Goal: Task Accomplishment & Management: Use online tool/utility

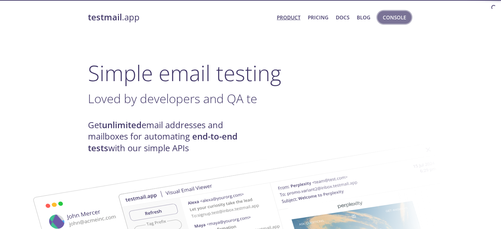
click at [393, 17] on span "Console" at bounding box center [394, 17] width 23 height 9
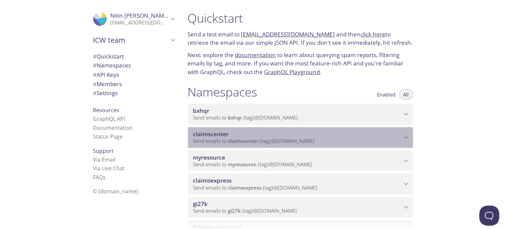
click at [264, 132] on span "claimscenter" at bounding box center [297, 133] width 209 height 7
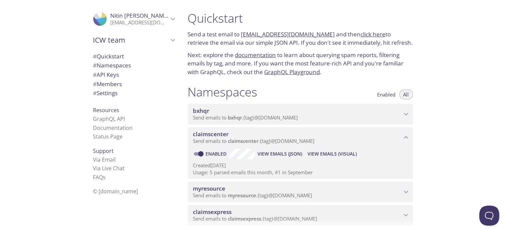
click at [321, 150] on span "View Emails (Visual)" at bounding box center [332, 154] width 49 height 8
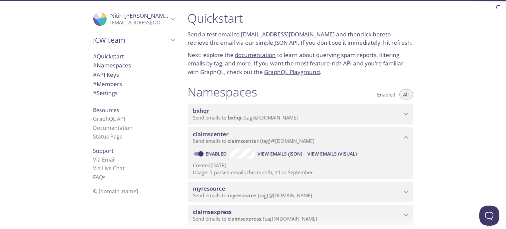
scroll to position [67, 0]
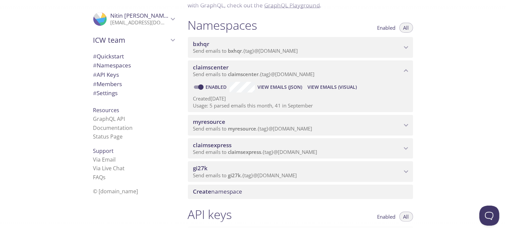
click at [272, 128] on span "Send emails to myresource . {tag} @[DOMAIN_NAME]" at bounding box center [252, 128] width 119 height 7
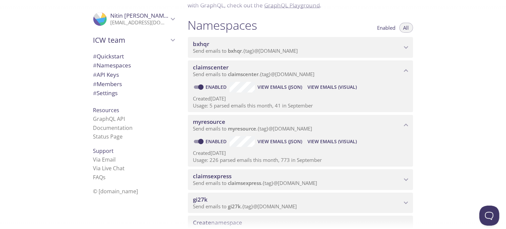
click at [323, 138] on span "View Emails (Visual)" at bounding box center [332, 141] width 49 height 8
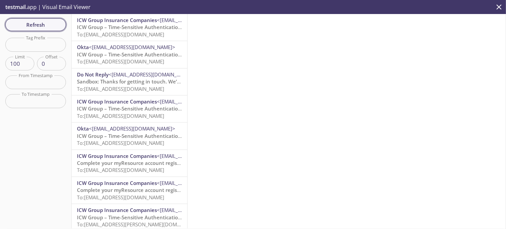
click at [61, 21] on button "Refresh" at bounding box center [35, 24] width 61 height 13
click at [110, 25] on span "ICW Group – Time-Sensitive Authentication Code" at bounding box center [136, 27] width 118 height 7
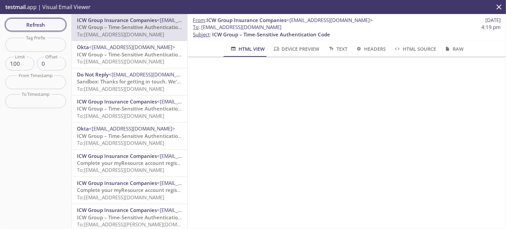
click at [52, 25] on span "Refresh" at bounding box center [36, 24] width 50 height 9
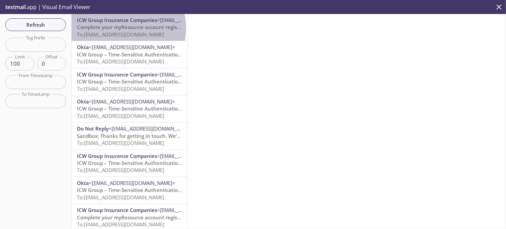
click at [128, 28] on span "Complete your myResource account registration" at bounding box center [135, 27] width 117 height 7
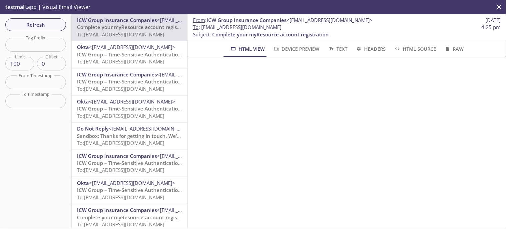
click at [303, 45] on span "Device Preview" at bounding box center [296, 49] width 47 height 8
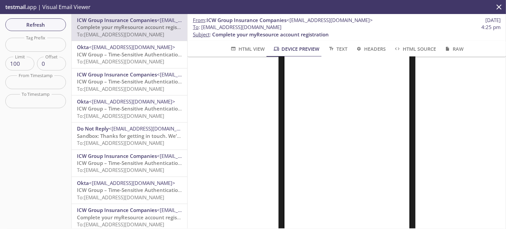
scroll to position [187, 0]
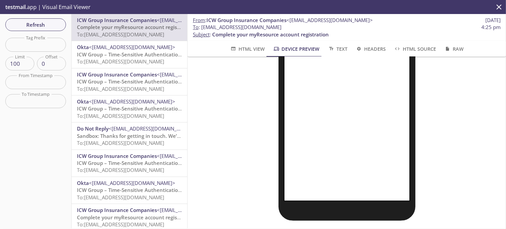
click at [207, 27] on span "To : [EMAIL_ADDRESS][DOMAIN_NAME]" at bounding box center [237, 27] width 89 height 7
click at [207, 26] on span "To : [EMAIL_ADDRESS][DOMAIN_NAME]" at bounding box center [237, 27] width 89 height 7
click at [206, 26] on span "To : [EMAIL_ADDRESS][DOMAIN_NAME]" at bounding box center [237, 27] width 89 height 7
click at [229, 30] on span "To : [EMAIL_ADDRESS][DOMAIN_NAME]" at bounding box center [237, 27] width 89 height 7
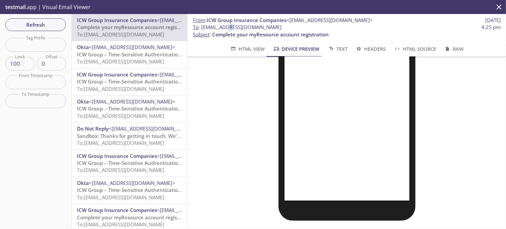
click at [229, 28] on span "To : [EMAIL_ADDRESS][DOMAIN_NAME]" at bounding box center [237, 27] width 89 height 7
drag, startPoint x: 296, startPoint y: 26, endPoint x: 203, endPoint y: 26, distance: 93.0
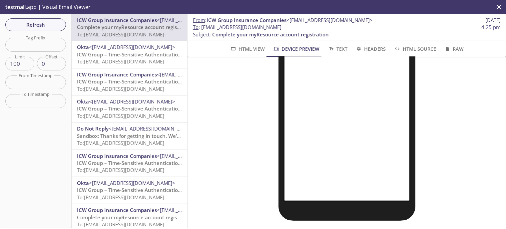
click at [203, 25] on span "To : [EMAIL_ADDRESS][DOMAIN_NAME] 4:25 pm" at bounding box center [347, 27] width 308 height 7
drag, startPoint x: 51, startPoint y: 25, endPoint x: 64, endPoint y: 30, distance: 13.9
click at [51, 25] on span "Refresh" at bounding box center [36, 24] width 50 height 9
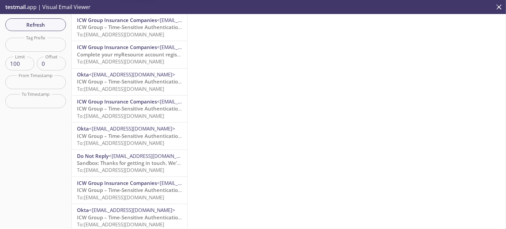
click at [110, 32] on span "To: [EMAIL_ADDRESS][DOMAIN_NAME]" at bounding box center [120, 34] width 87 height 7
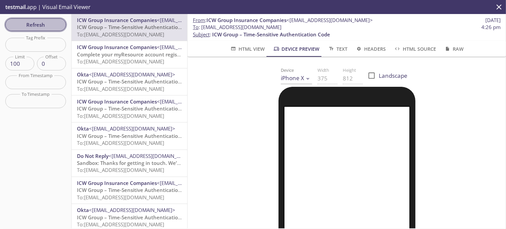
click at [56, 22] on span "Refresh" at bounding box center [36, 24] width 50 height 9
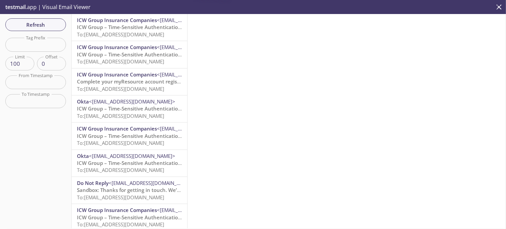
click at [102, 26] on span "ICW Group – Time-Sensitive Authentication Code" at bounding box center [136, 27] width 118 height 7
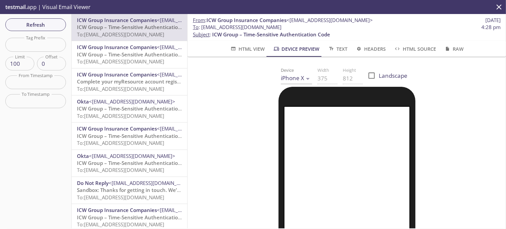
click at [55, 21] on span "Refresh" at bounding box center [36, 24] width 50 height 9
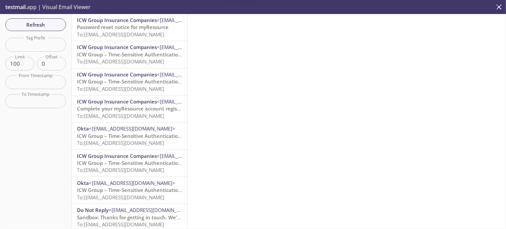
click at [105, 29] on span "Password reset notice for myResource" at bounding box center [123, 27] width 92 height 7
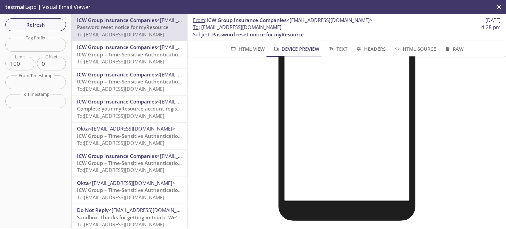
scroll to position [120, 0]
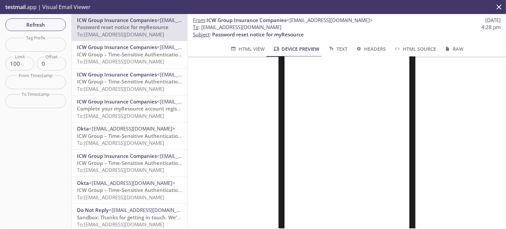
click at [267, 28] on span "To : [EMAIL_ADDRESS][DOMAIN_NAME]" at bounding box center [237, 27] width 89 height 7
drag, startPoint x: 301, startPoint y: 27, endPoint x: 203, endPoint y: 25, distance: 97.7
click at [203, 25] on span "To : [EMAIL_ADDRESS][DOMAIN_NAME] 4:28 pm" at bounding box center [347, 27] width 308 height 7
copy span "[EMAIL_ADDRESS][DOMAIN_NAME]"
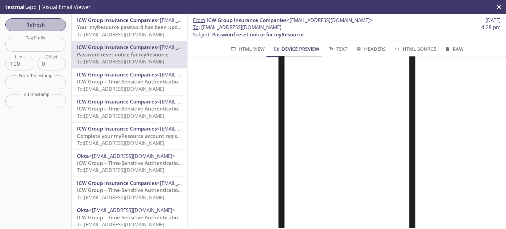
click at [56, 28] on span "Refresh" at bounding box center [36, 24] width 50 height 9
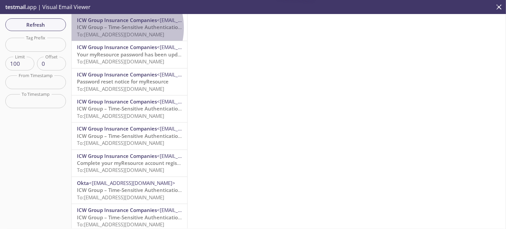
click at [116, 28] on span "ICW Group – Time-Sensitive Authentication Code" at bounding box center [136, 27] width 118 height 7
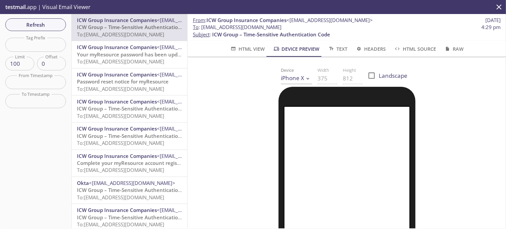
click at [111, 41] on div "ICW Group Insurance Companies <[EMAIL_ADDRESS][DOMAIN_NAME]> Your myResource pa…" at bounding box center [130, 54] width 116 height 27
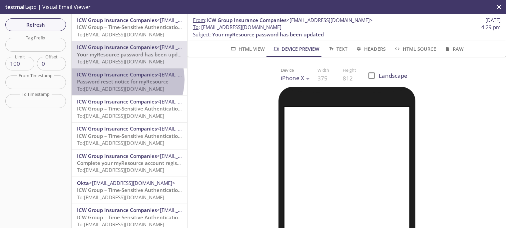
click at [126, 80] on span "Password reset notice for myResource" at bounding box center [123, 81] width 92 height 7
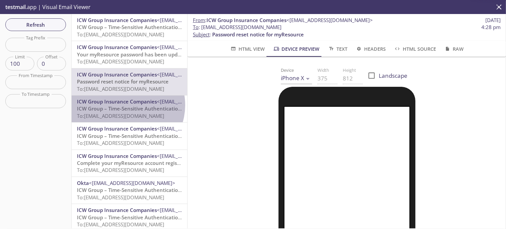
click at [125, 105] on span "ICW Group – Time-Sensitive Authentication Code" at bounding box center [136, 108] width 118 height 7
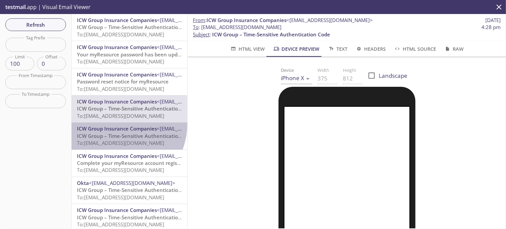
click at [119, 125] on div "ICW Group Insurance Companies <[EMAIL_ADDRESS][DOMAIN_NAME]> ICW Group – Time-S…" at bounding box center [130, 135] width 116 height 27
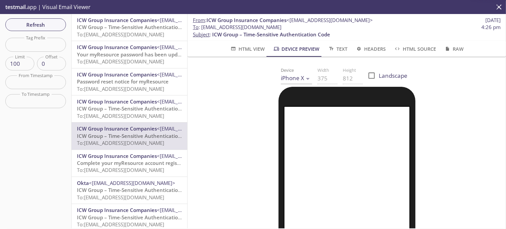
click at [125, 101] on span "ICW Group Insurance Companies" at bounding box center [117, 101] width 80 height 7
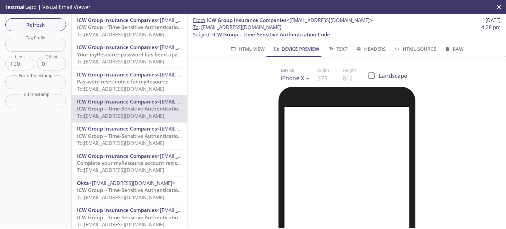
click at [282, 24] on span "To : [EMAIL_ADDRESS][DOMAIN_NAME]" at bounding box center [237, 27] width 89 height 7
drag, startPoint x: 313, startPoint y: 25, endPoint x: 201, endPoint y: 29, distance: 111.8
click at [201, 29] on span "To : [EMAIL_ADDRESS][DOMAIN_NAME] 4:28 pm" at bounding box center [347, 27] width 308 height 7
copy span "[EMAIL_ADDRESS][DOMAIN_NAME]"
